Goal: Task Accomplishment & Management: Manage account settings

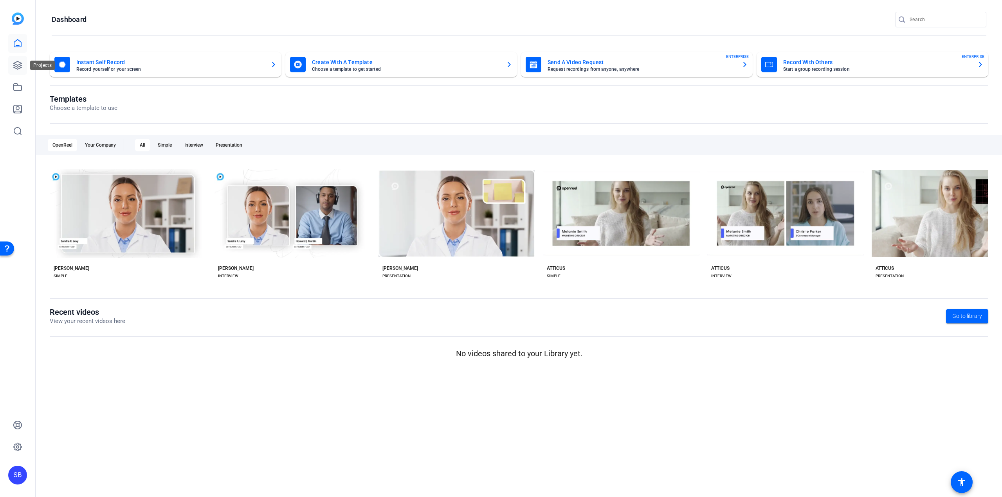
click at [22, 61] on link at bounding box center [17, 65] width 19 height 19
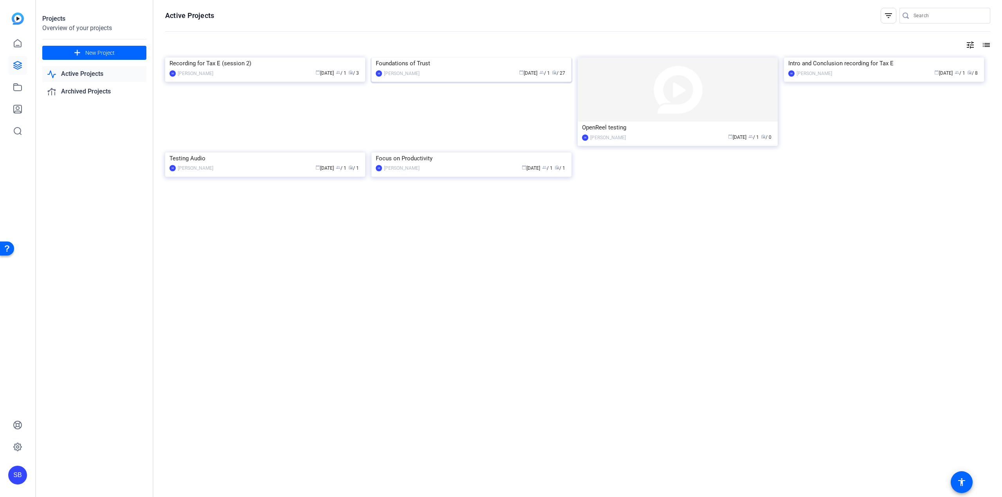
click at [405, 58] on img at bounding box center [471, 58] width 200 height 0
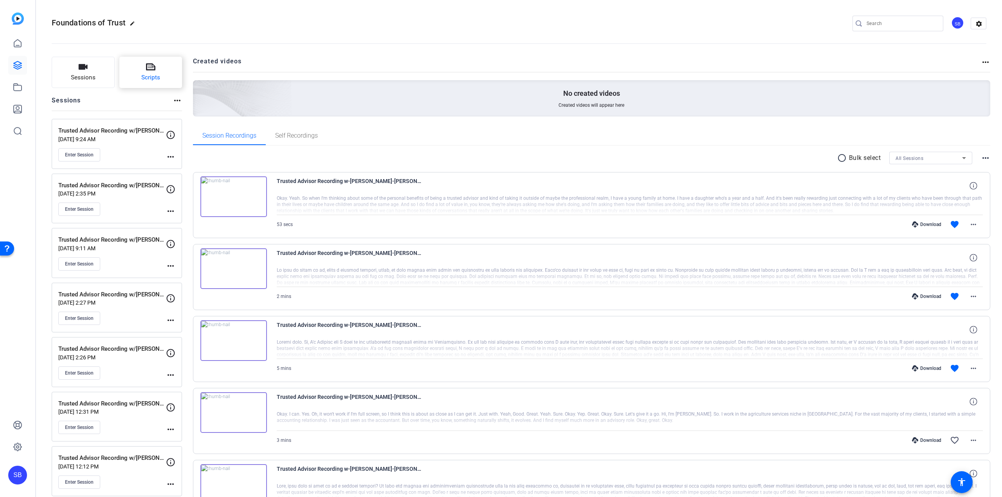
click at [154, 86] on button "Scripts" at bounding box center [150, 72] width 63 height 31
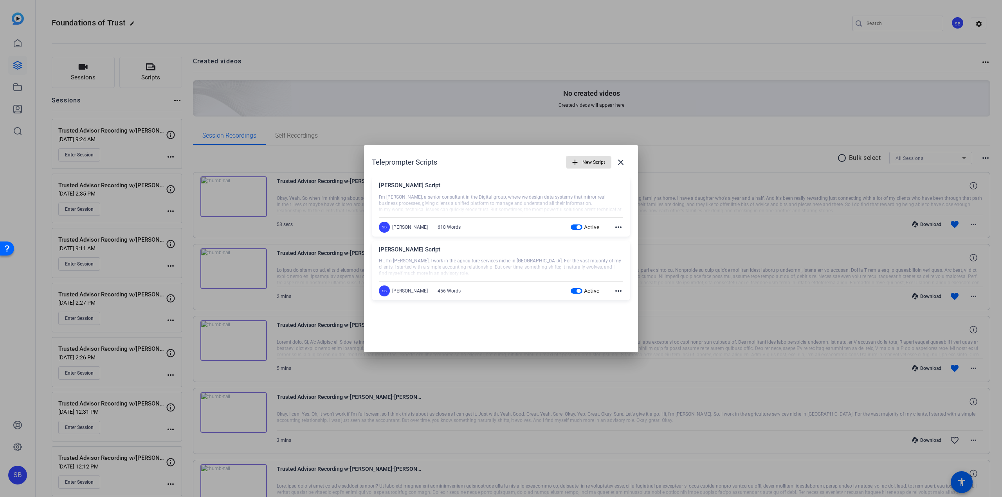
click at [405, 252] on mat-icon "more_horiz" at bounding box center [618, 290] width 9 height 9
click at [405, 252] on span "Delete" at bounding box center [635, 312] width 31 height 9
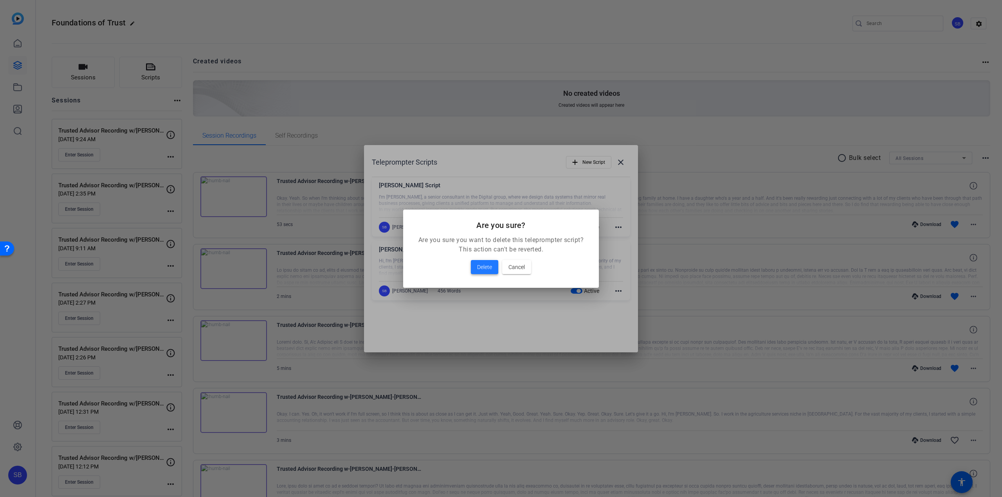
click at [405, 252] on span at bounding box center [484, 267] width 27 height 19
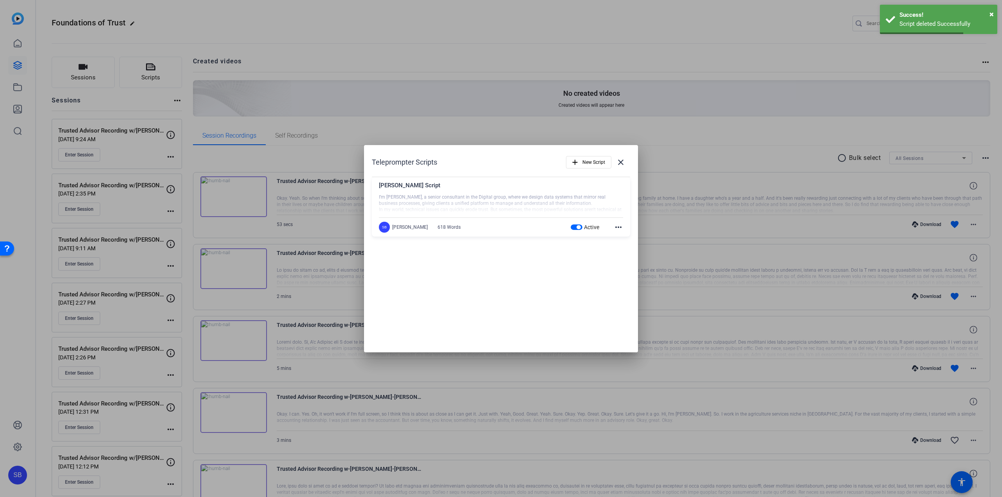
click at [405, 228] on div "Active more_horiz" at bounding box center [597, 227] width 53 height 9
click at [405, 228] on mat-icon "more_horiz" at bounding box center [618, 227] width 9 height 9
click at [405, 242] on span "Edit" at bounding box center [635, 238] width 31 height 9
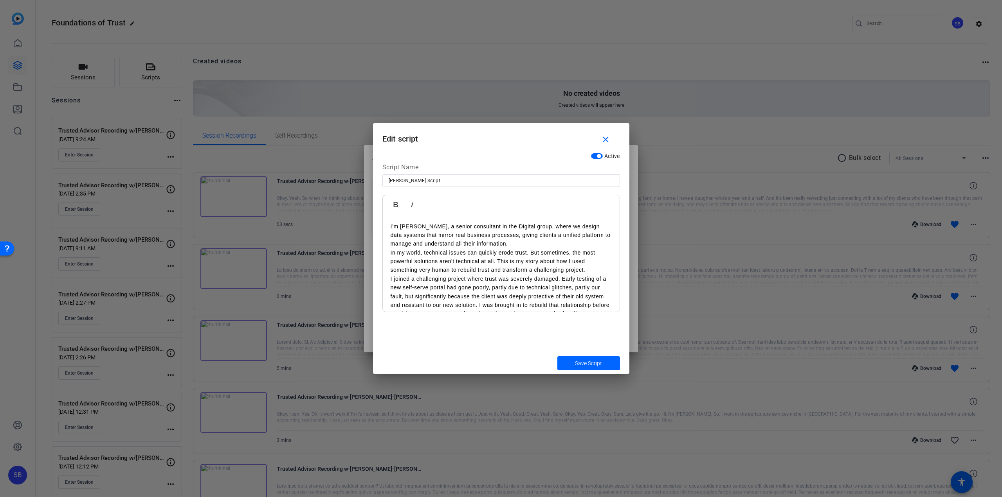
click at [405, 252] on p "In my world, technical issues can quickly erode trust. But sometimes, the most …" at bounding box center [501, 262] width 221 height 26
click at [405, 252] on p "I joined a challenging project where trust was severely damaged. Early testing …" at bounding box center [501, 235] width 221 height 61
click at [405, 252] on p "The atmosphere visibly shifted, almost instantly. They relaxed, like kids enjoy…" at bounding box center [501, 254] width 221 height 44
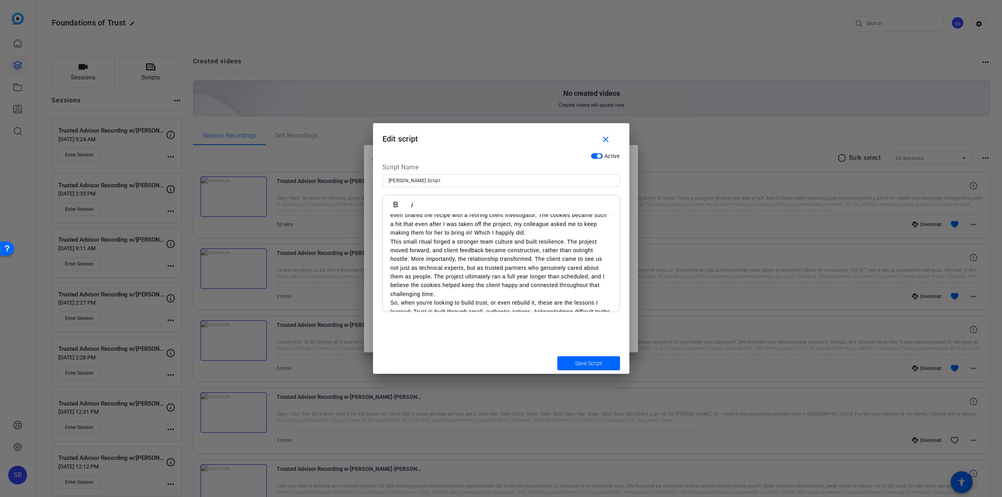
scroll to position [348, 0]
click at [405, 252] on p "This small ritual forged a stronger team culture and built resilience. The proj…" at bounding box center [501, 263] width 221 height 61
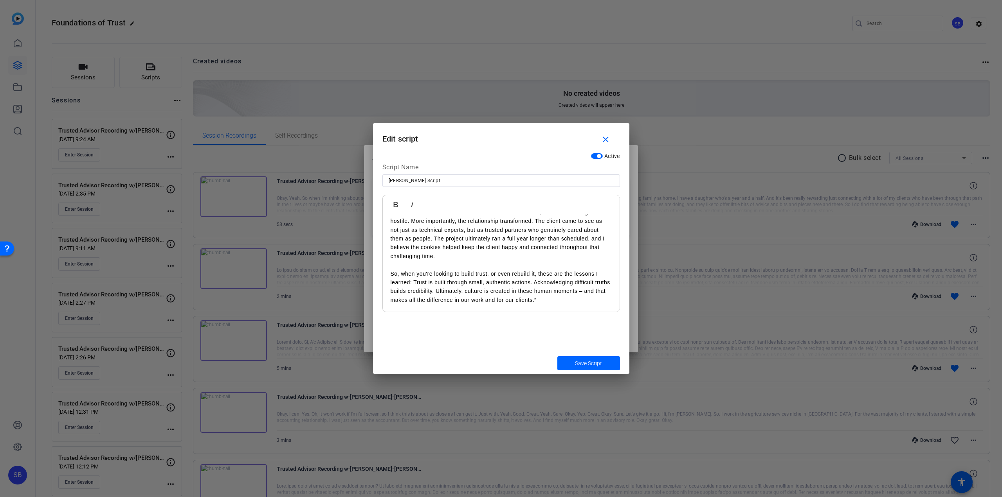
click at [405, 252] on p "So, when you're looking to build trust, or even rebuild it, these are the lesso…" at bounding box center [501, 287] width 221 height 35
click at [405, 252] on span "submit" at bounding box center [588, 363] width 63 height 19
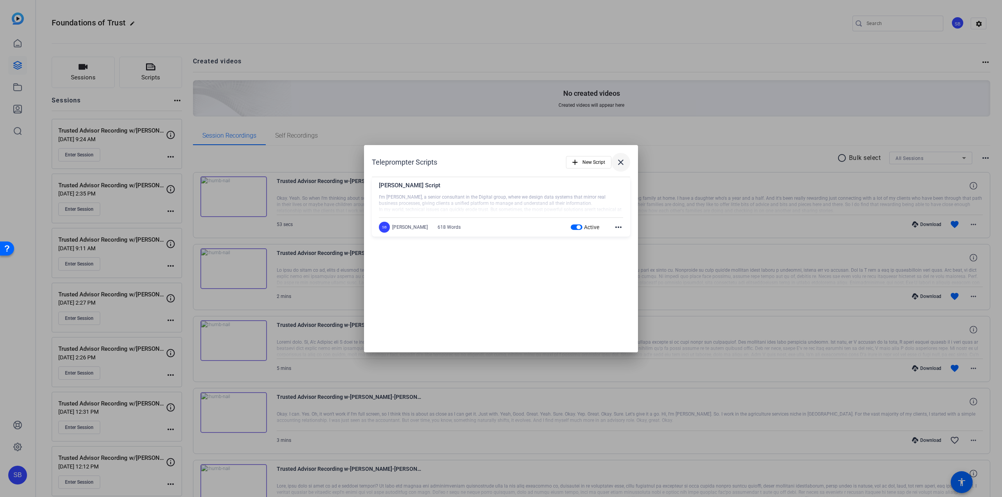
click at [405, 161] on mat-icon "close" at bounding box center [620, 162] width 9 height 9
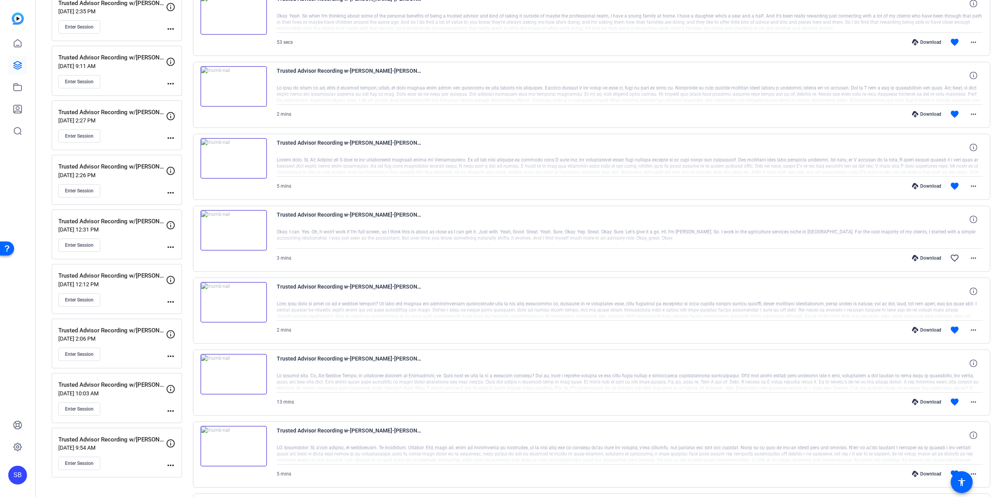
scroll to position [183, 0]
